Goal: Entertainment & Leisure: Consume media (video, audio)

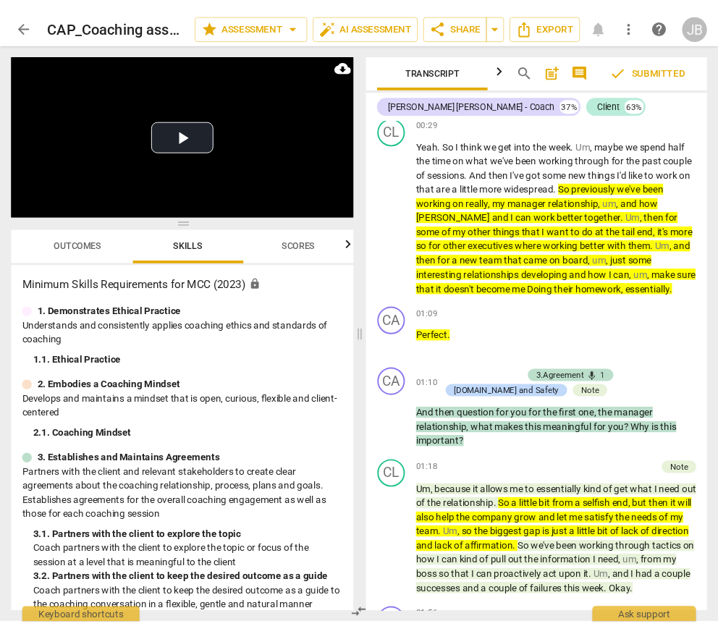
scroll to position [2039, 0]
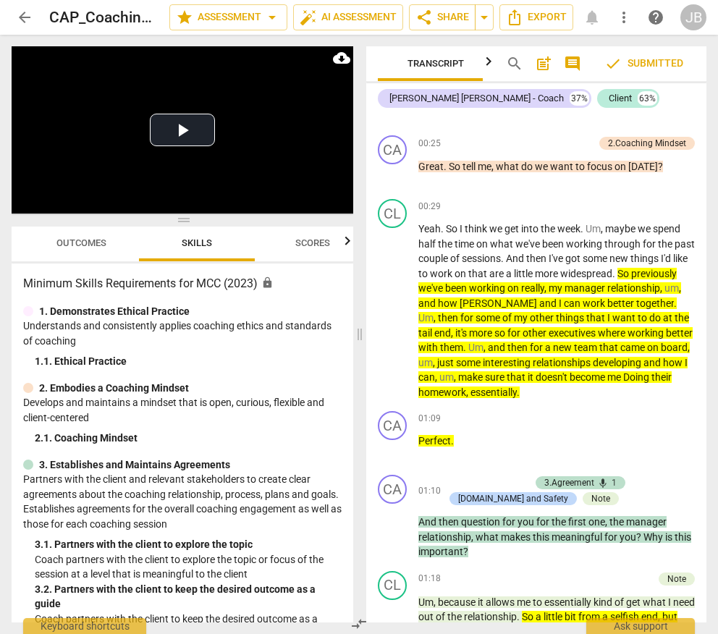
click at [715, 626] on div "Transcript Tags & Speakers Analytics search post_add comment check Submitted [P…" at bounding box center [538, 334] width 357 height 599
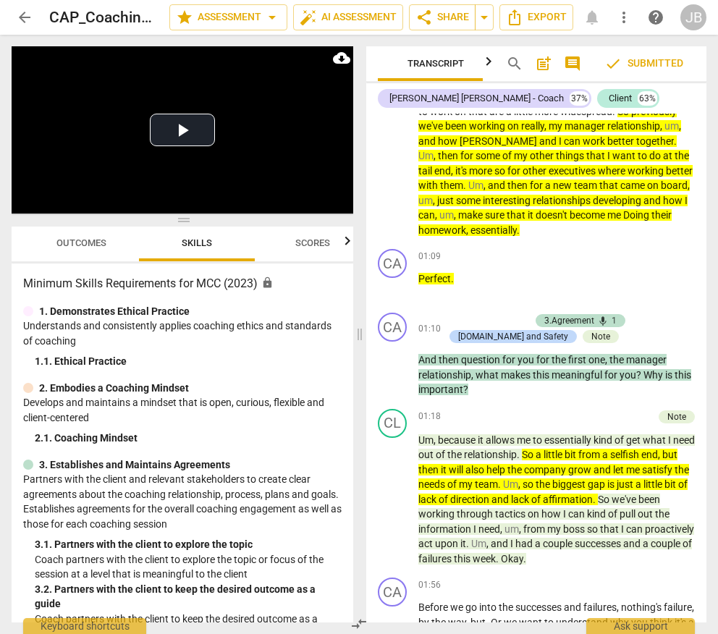
scroll to position [2031, 0]
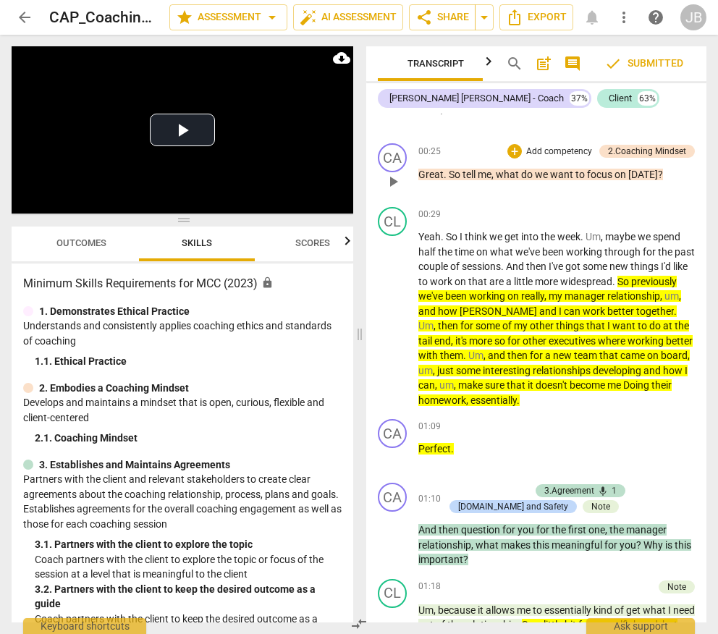
click at [380, 172] on div "CA play_arrow pause" at bounding box center [398, 169] width 41 height 52
click at [392, 182] on span "play_arrow" at bounding box center [392, 181] width 17 height 17
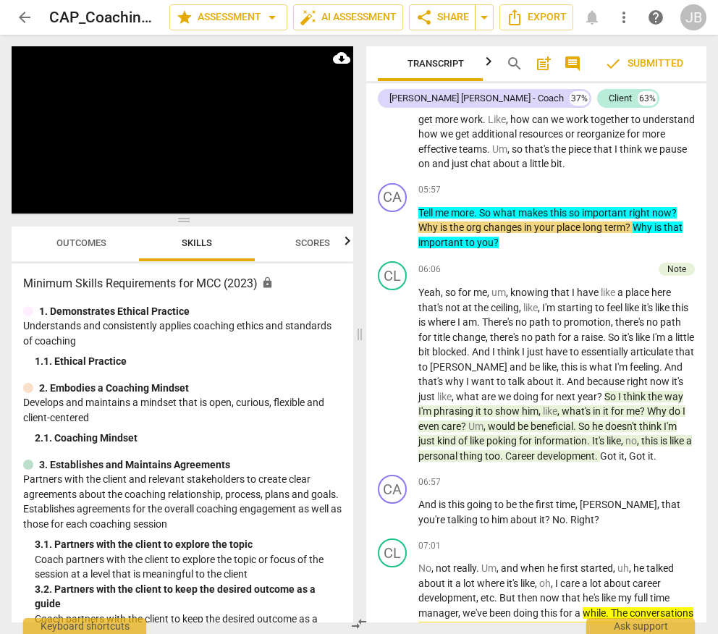
scroll to position [4028, 0]
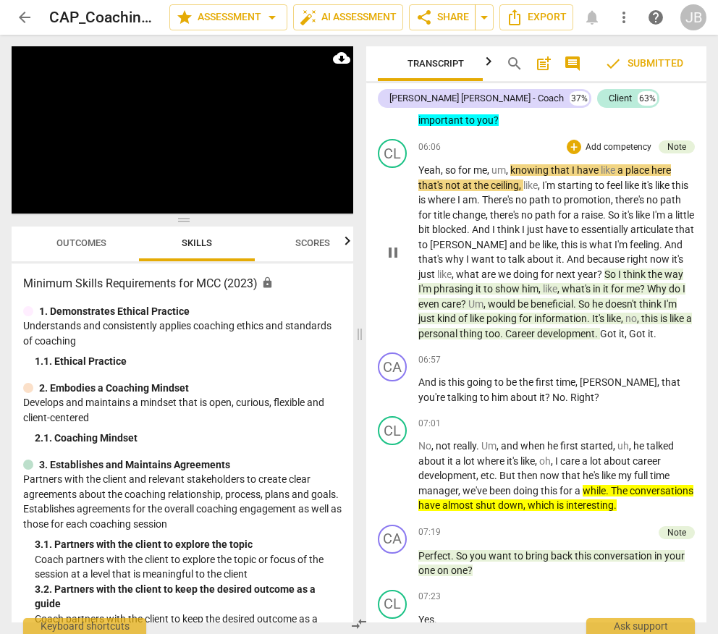
click at [619, 339] on span "Got" at bounding box center [609, 334] width 19 height 12
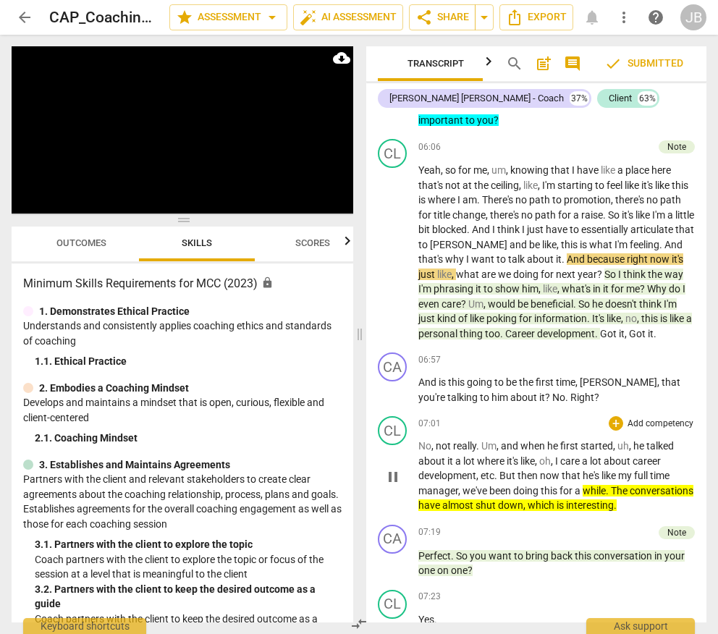
scroll to position [4111, 0]
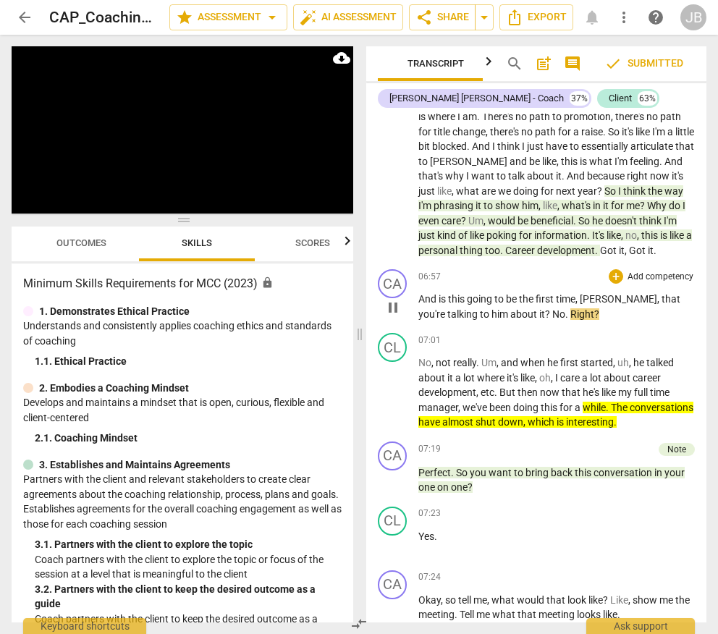
click at [397, 316] on span "pause" at bounding box center [392, 307] width 17 height 17
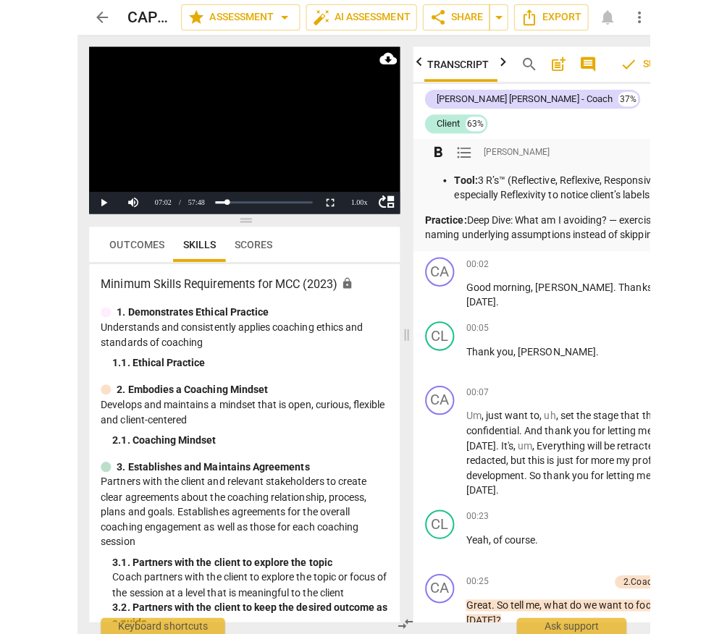
scroll to position [1777, 0]
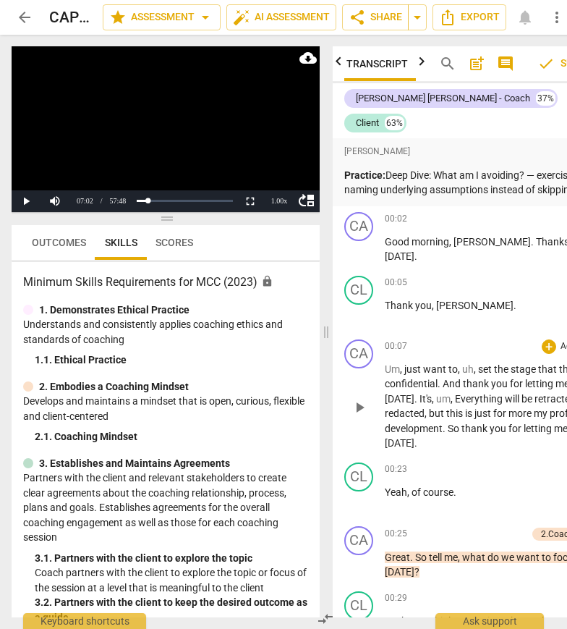
click at [360, 412] on span "play_arrow" at bounding box center [359, 407] width 17 height 17
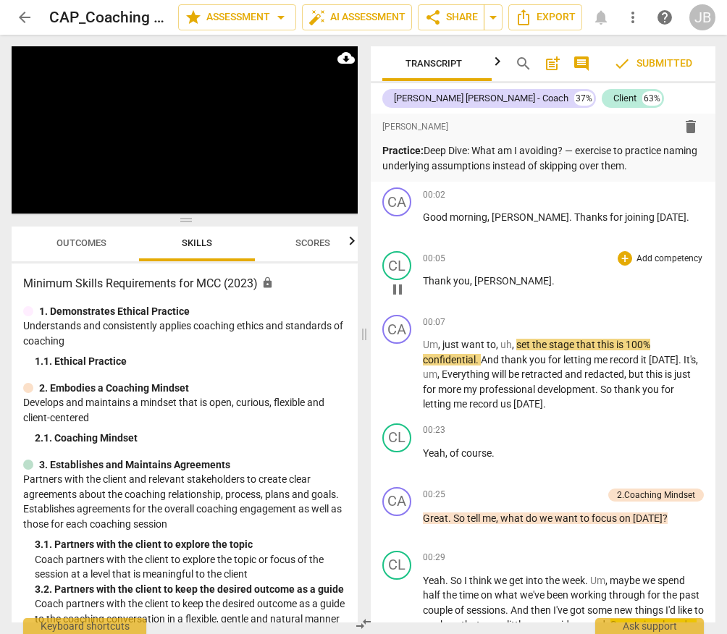
scroll to position [0, 0]
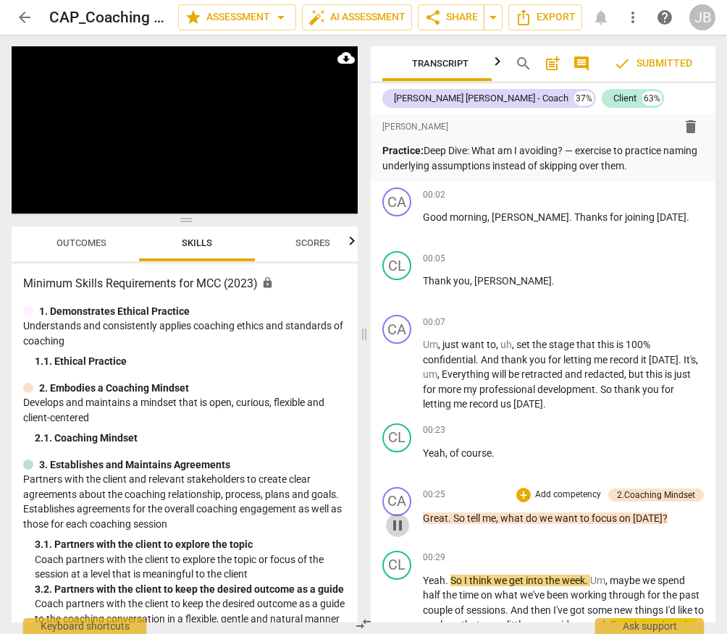
click at [394, 529] on span "pause" at bounding box center [397, 525] width 17 height 17
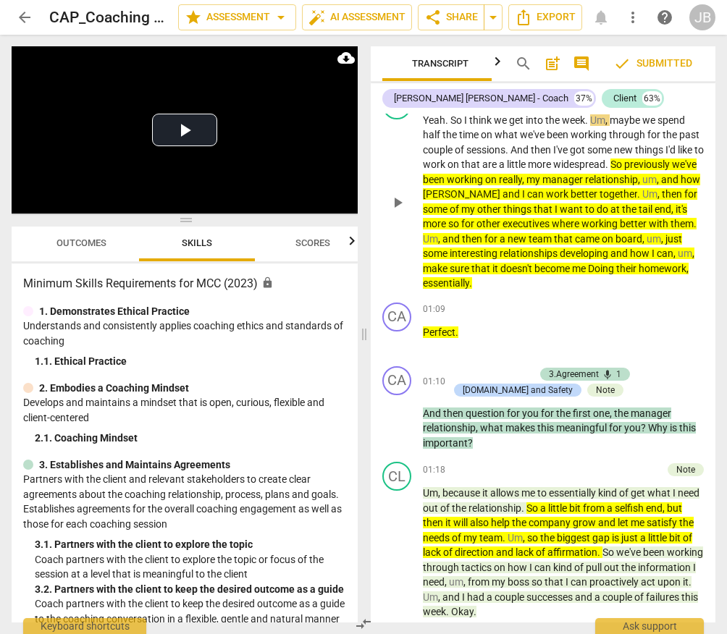
scroll to position [2130, 0]
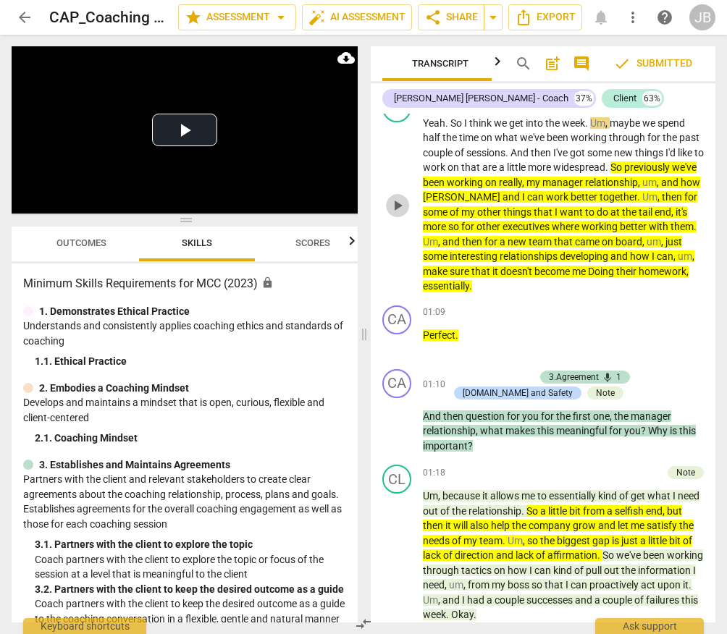
click at [402, 205] on span "play_arrow" at bounding box center [397, 205] width 17 height 17
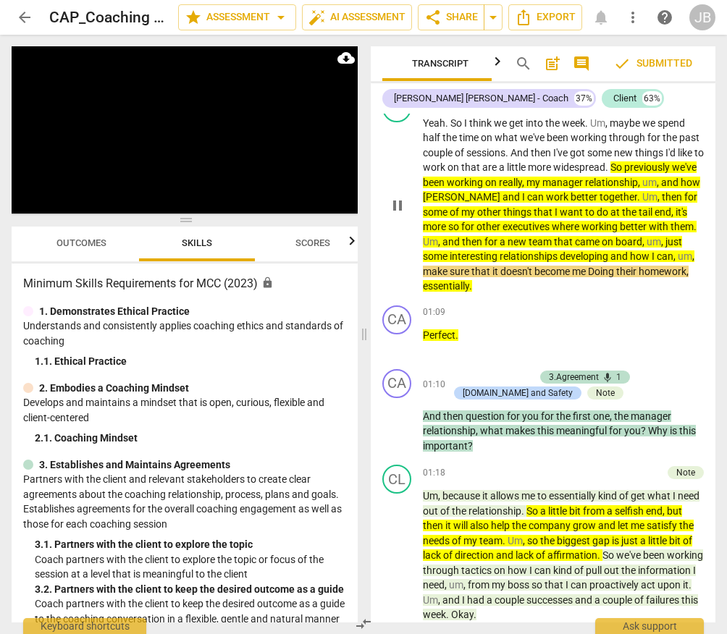
click at [405, 205] on span "pause" at bounding box center [397, 205] width 17 height 17
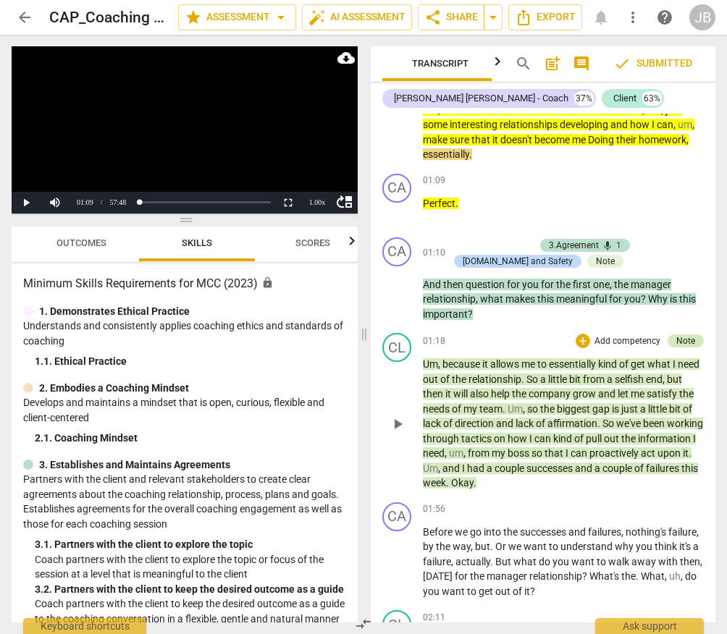
scroll to position [2293, 0]
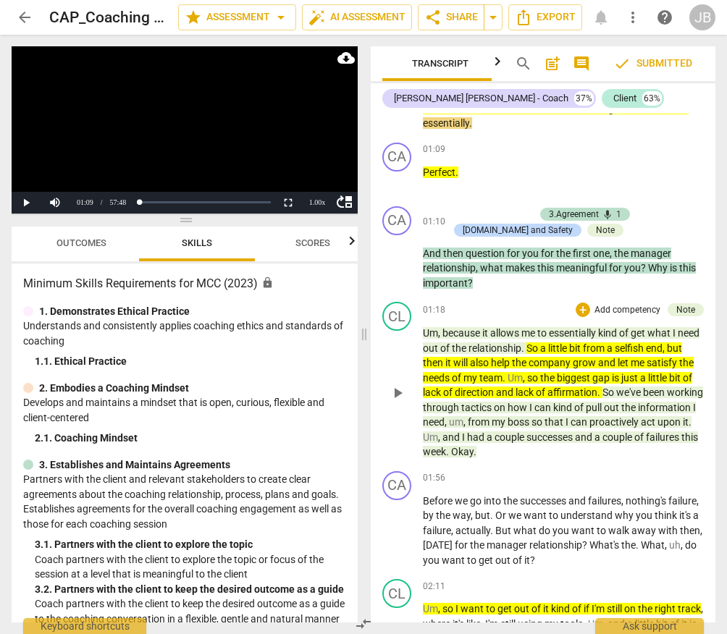
click at [393, 391] on span "play_arrow" at bounding box center [397, 392] width 17 height 17
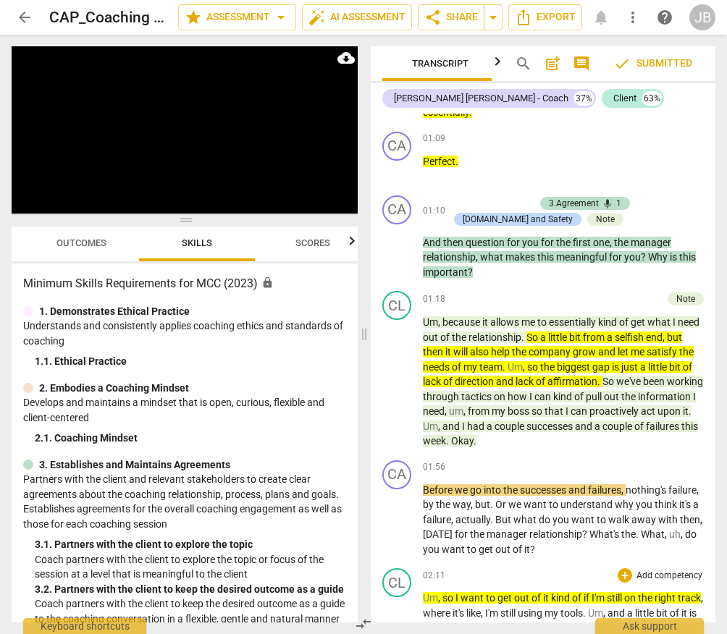
scroll to position [2402, 0]
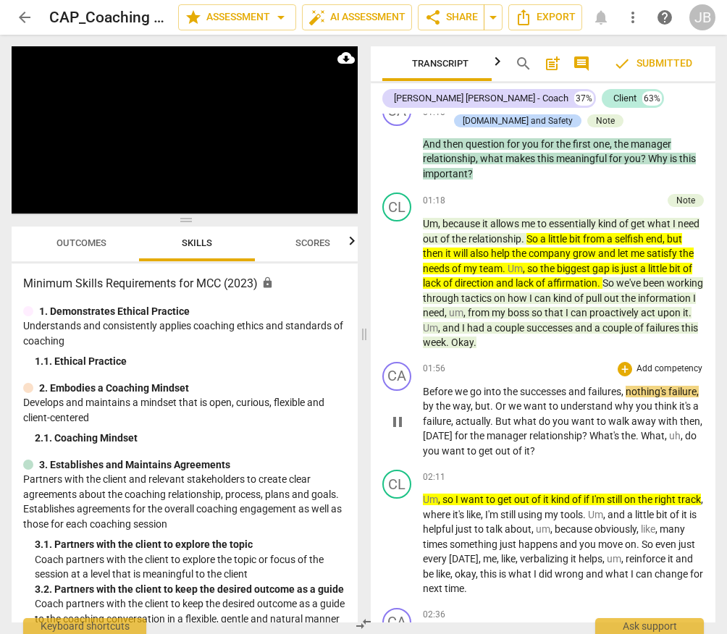
click at [391, 425] on span "pause" at bounding box center [397, 421] width 17 height 17
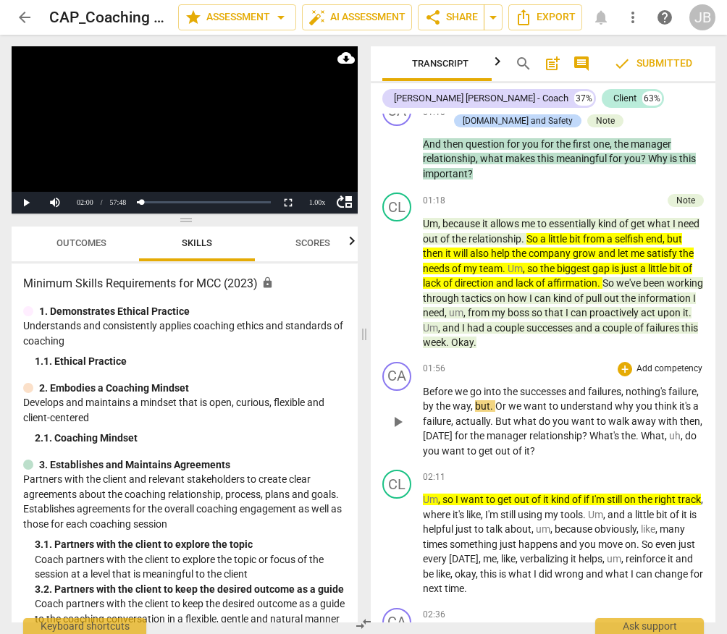
click at [402, 423] on span "play_arrow" at bounding box center [397, 421] width 17 height 17
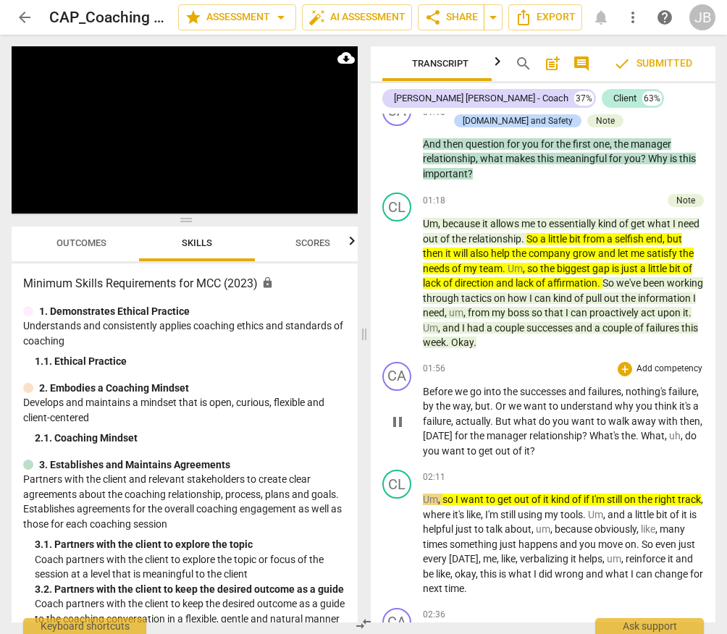
click at [406, 426] on span "pause" at bounding box center [397, 421] width 23 height 17
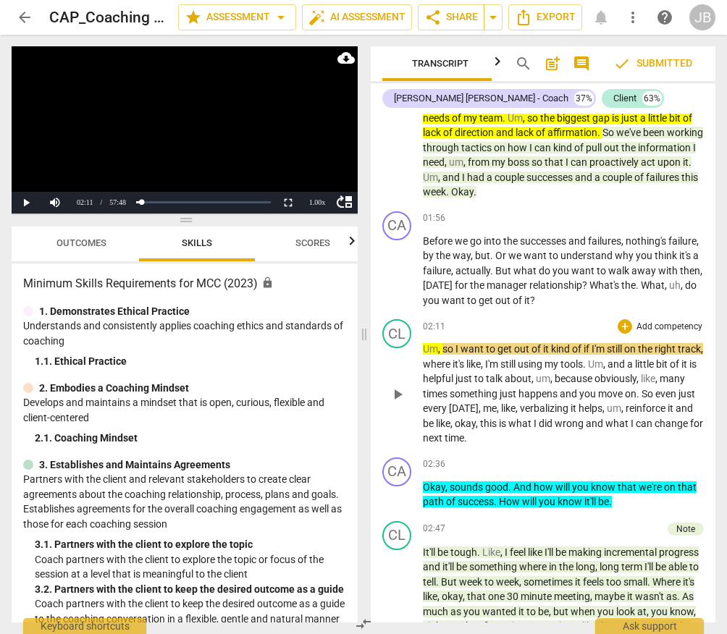
scroll to position [2549, 0]
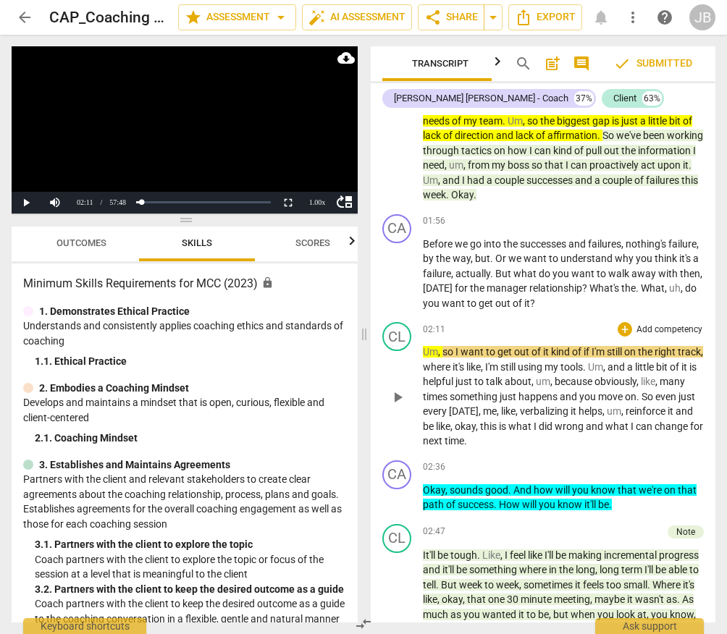
click at [402, 396] on span "play_arrow" at bounding box center [397, 397] width 17 height 17
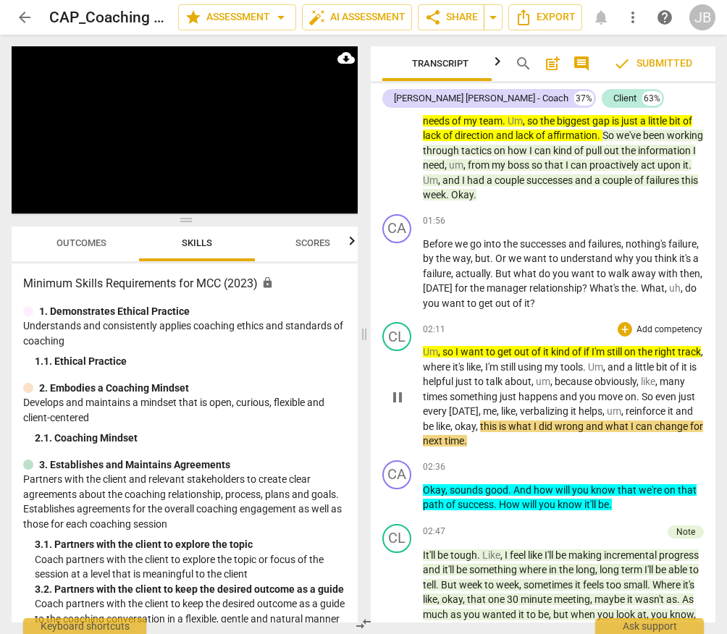
click at [399, 400] on span "pause" at bounding box center [397, 397] width 17 height 17
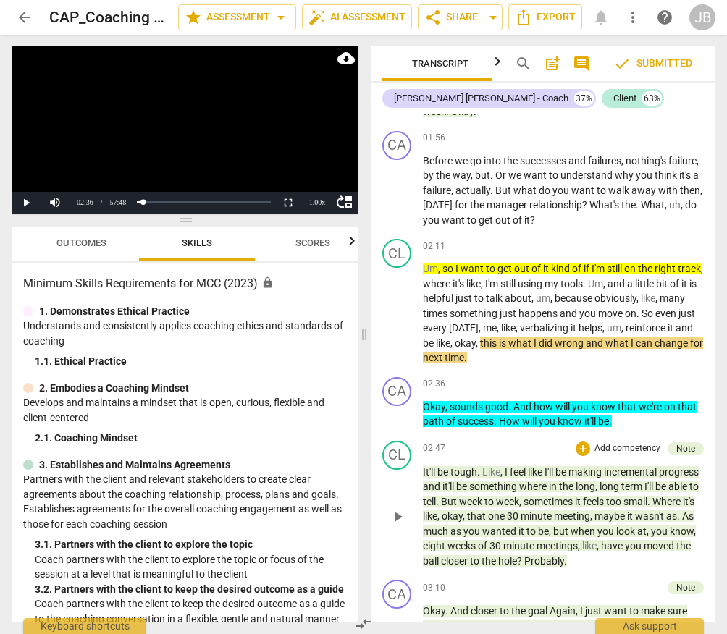
scroll to position [2596, 0]
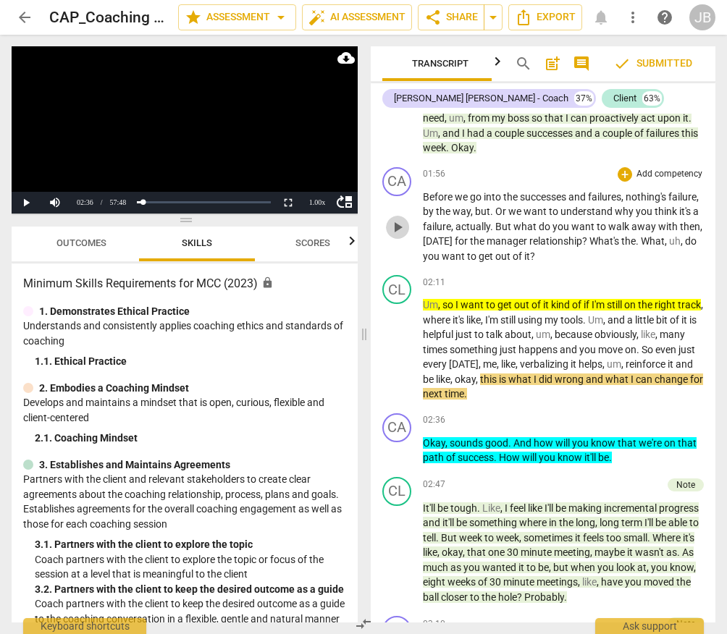
click at [405, 224] on span "play_arrow" at bounding box center [397, 227] width 17 height 17
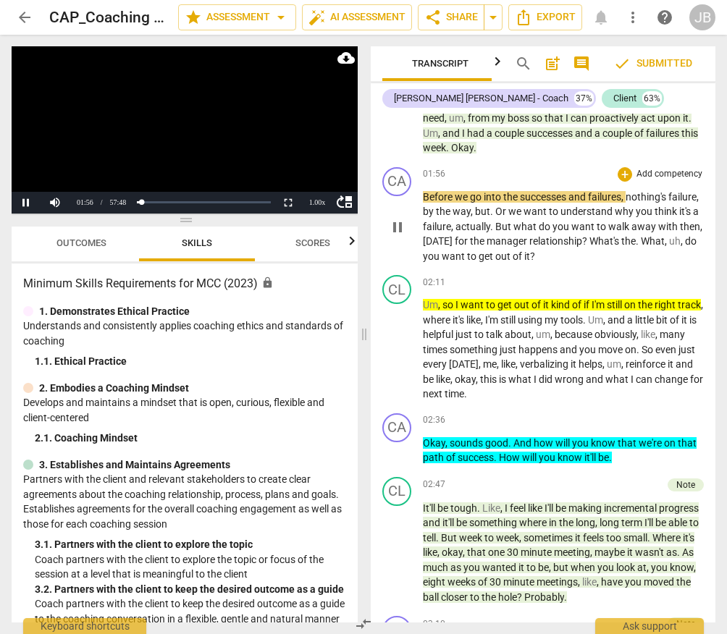
click at [405, 224] on div "play_arrow pause" at bounding box center [404, 228] width 37 height 64
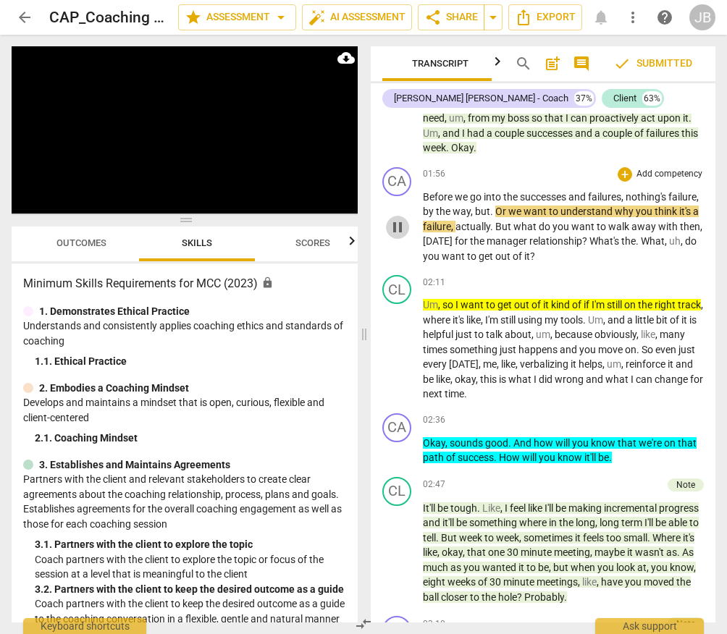
click at [406, 227] on span "pause" at bounding box center [397, 227] width 23 height 17
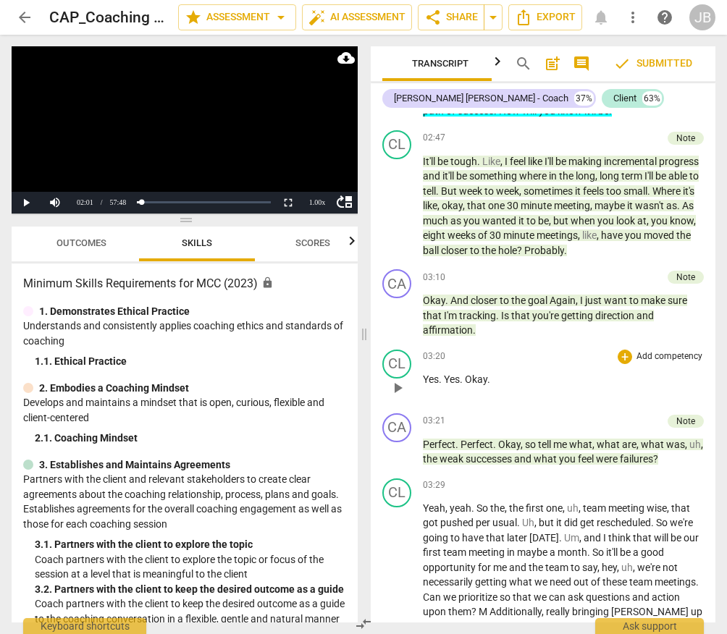
scroll to position [2918, 0]
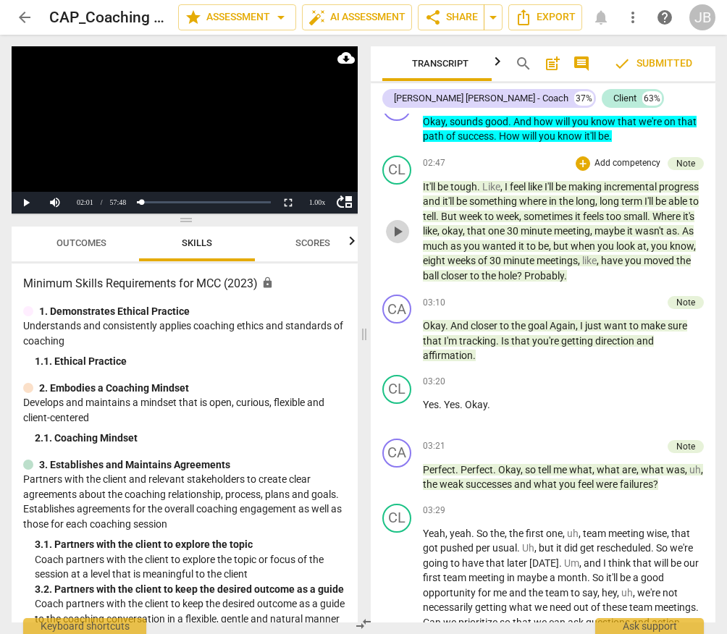
click at [392, 224] on span "play_arrow" at bounding box center [397, 231] width 17 height 17
click at [394, 344] on span "pause" at bounding box center [397, 340] width 17 height 17
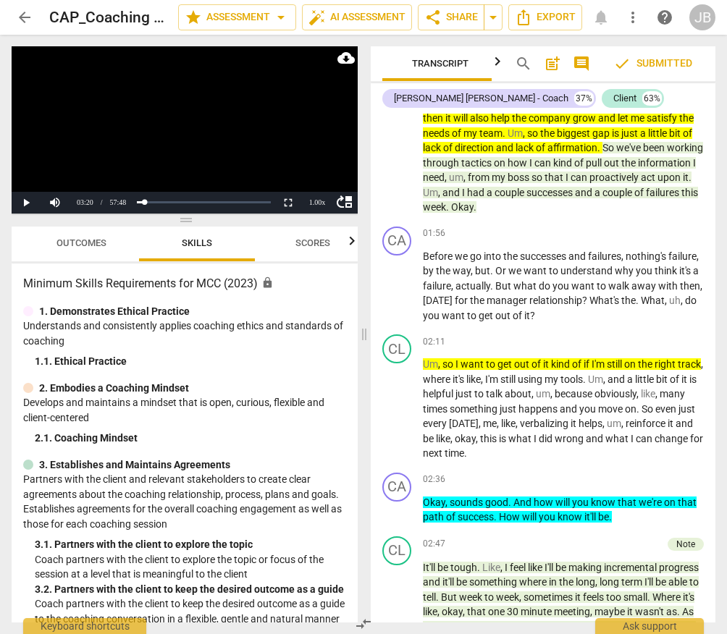
scroll to position [2831, 0]
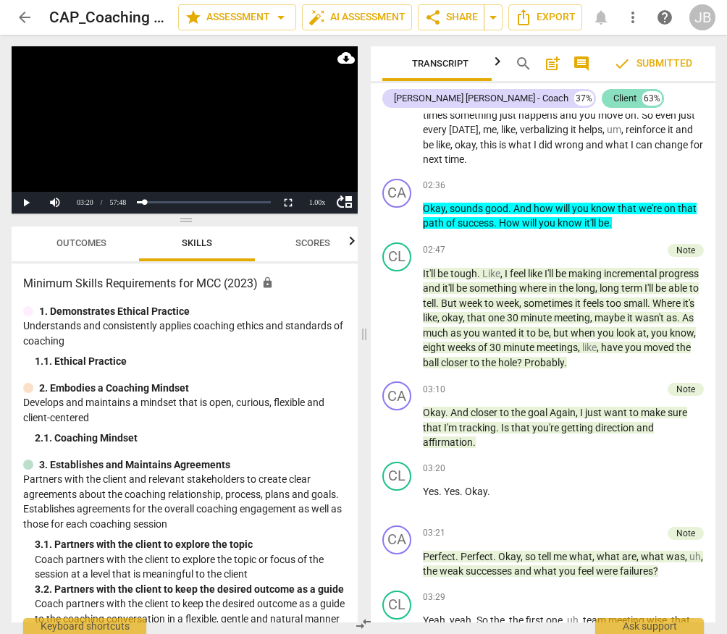
click at [613, 97] on div "Client" at bounding box center [624, 98] width 23 height 14
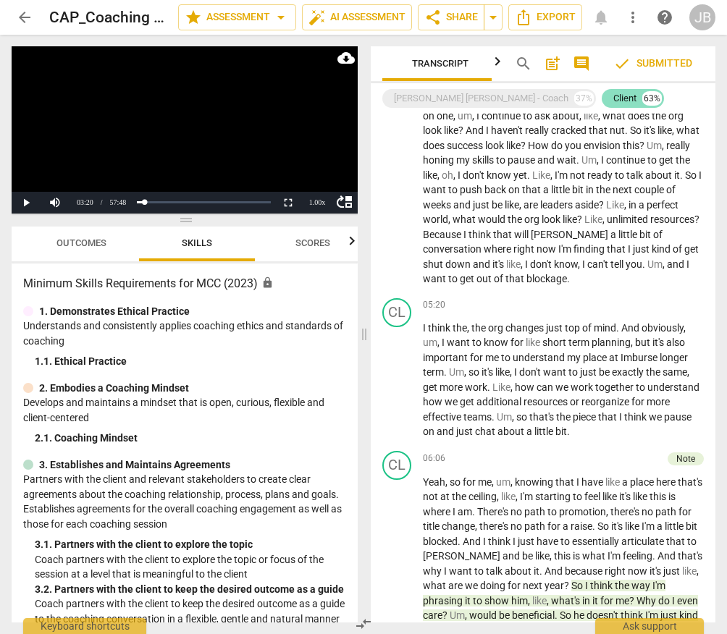
scroll to position [2327, 0]
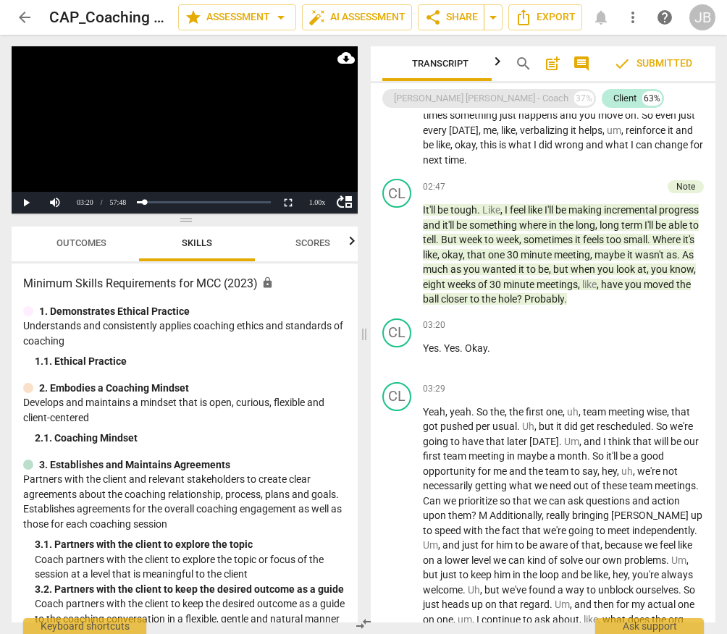
click at [462, 93] on div "[PERSON_NAME] [PERSON_NAME] - Coach" at bounding box center [481, 98] width 174 height 14
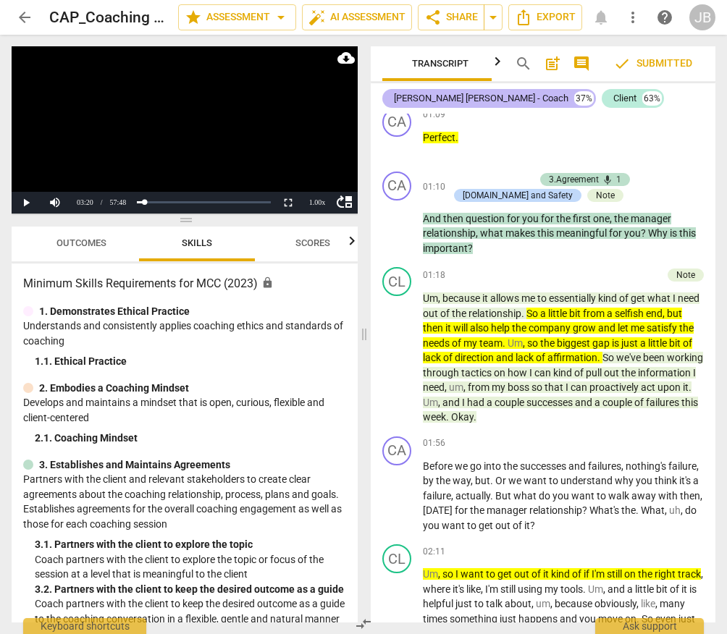
scroll to position [2831, 0]
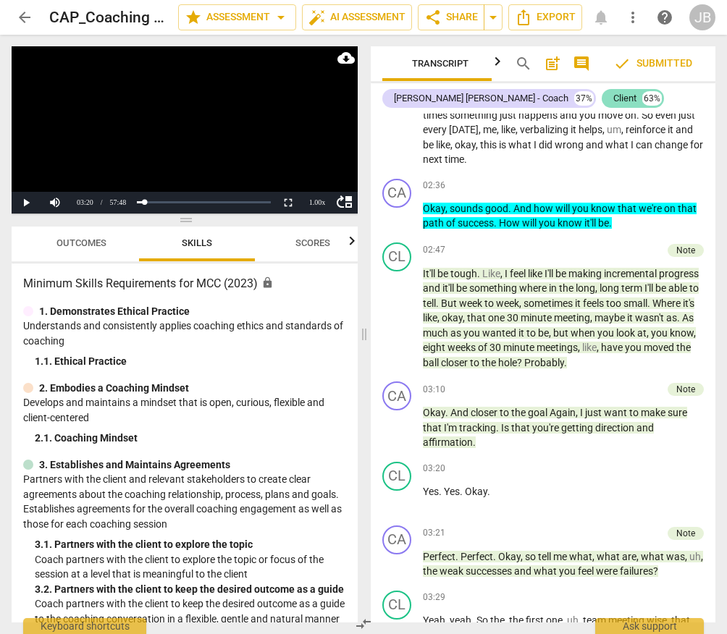
click at [613, 98] on div "Client" at bounding box center [624, 98] width 23 height 14
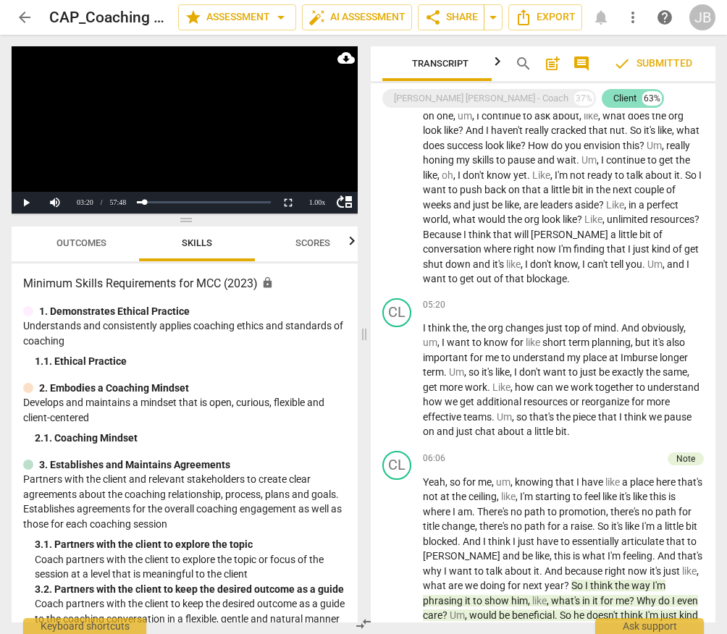
scroll to position [2327, 0]
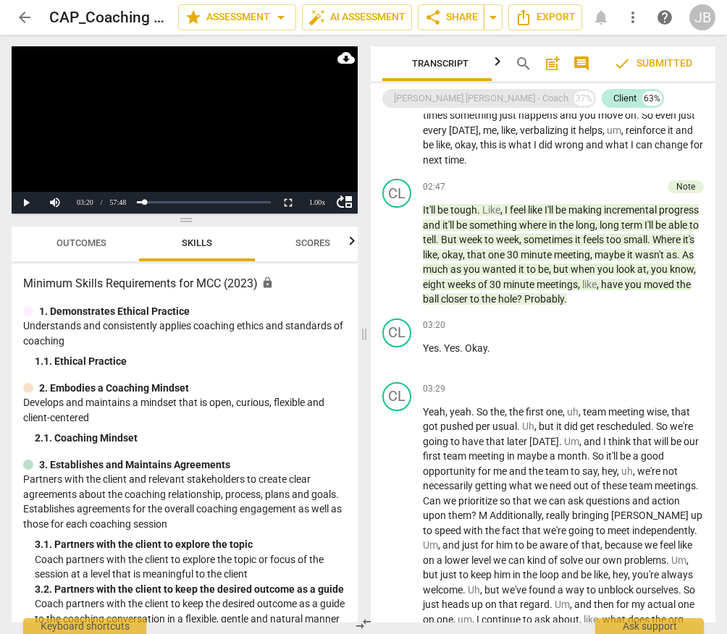
click at [452, 99] on div "[PERSON_NAME] [PERSON_NAME] - Coach" at bounding box center [481, 98] width 174 height 14
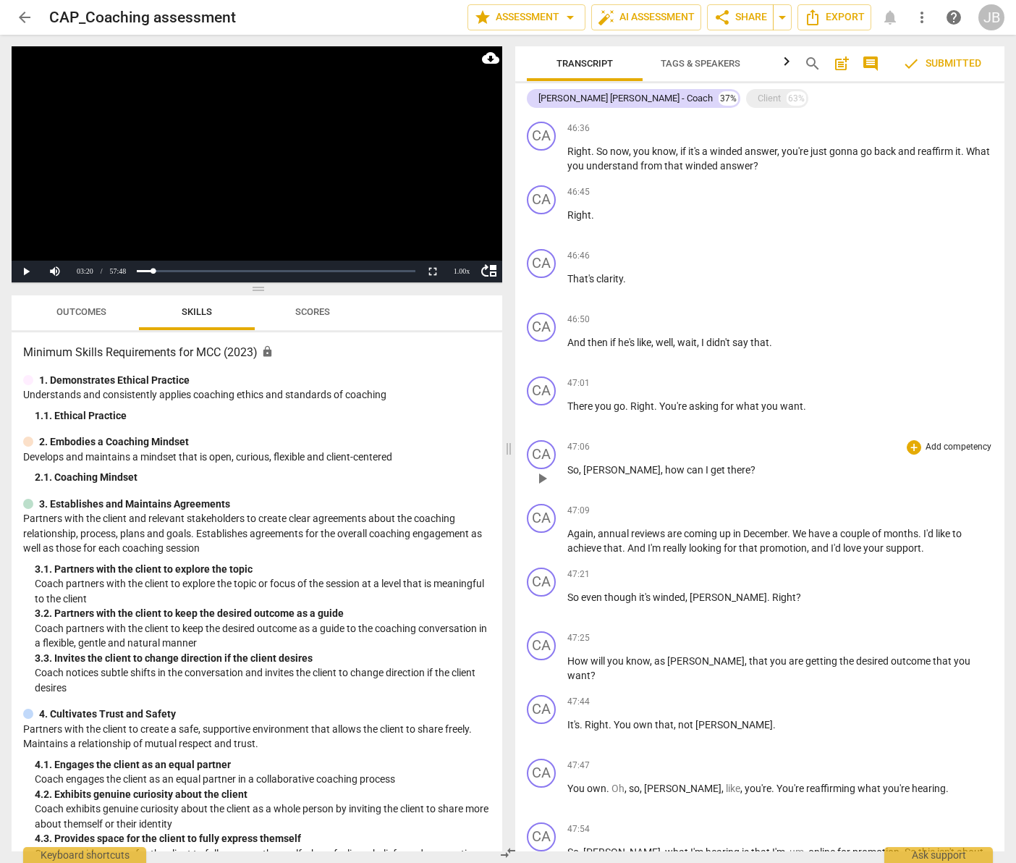
scroll to position [9859, 0]
